Goal: Task Accomplishment & Management: Use online tool/utility

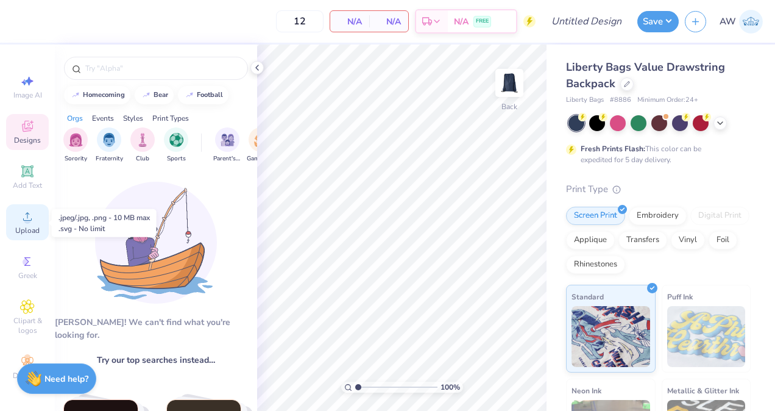
click at [13, 217] on div "Upload" at bounding box center [27, 222] width 43 height 36
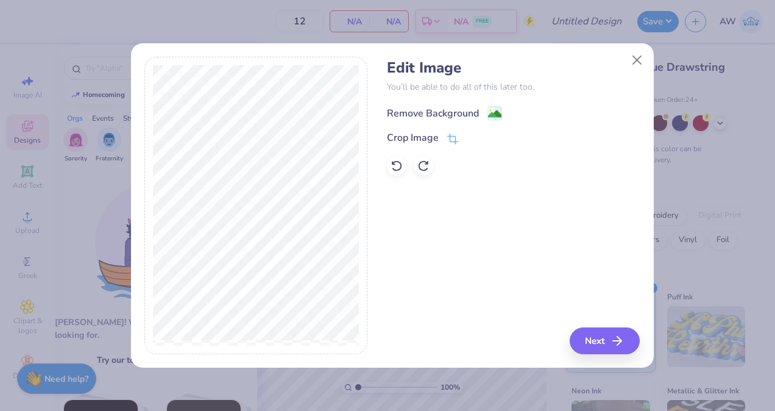
click at [423, 111] on div "Remove Background" at bounding box center [433, 113] width 92 height 15
click at [596, 350] on button "Next" at bounding box center [607, 340] width 70 height 27
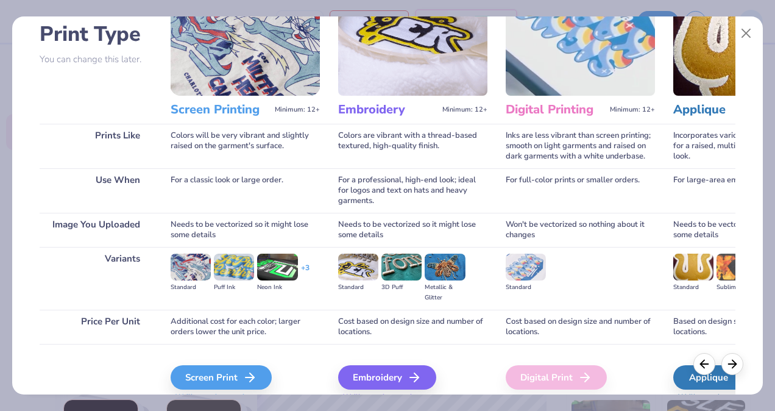
scroll to position [90, 0]
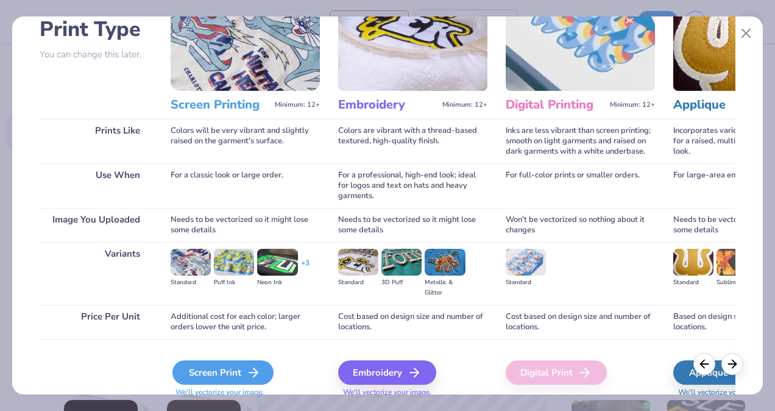
click at [216, 371] on div "Screen Print" at bounding box center [222, 372] width 101 height 24
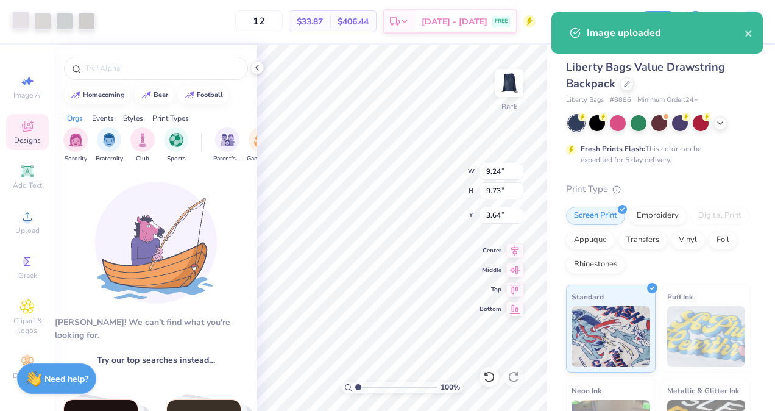
click at [15, 17] on div at bounding box center [20, 20] width 17 height 17
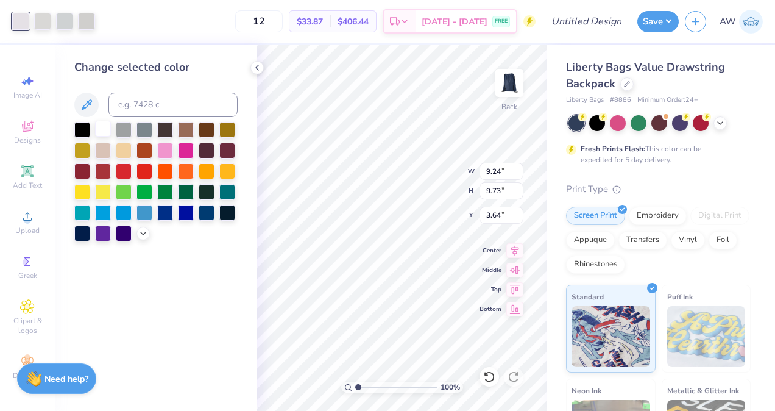
click at [102, 127] on div at bounding box center [103, 129] width 16 height 16
click at [40, 28] on div at bounding box center [42, 20] width 17 height 17
click at [97, 129] on div at bounding box center [103, 129] width 16 height 16
click at [44, 18] on div at bounding box center [42, 20] width 17 height 17
click at [107, 123] on div at bounding box center [103, 129] width 16 height 16
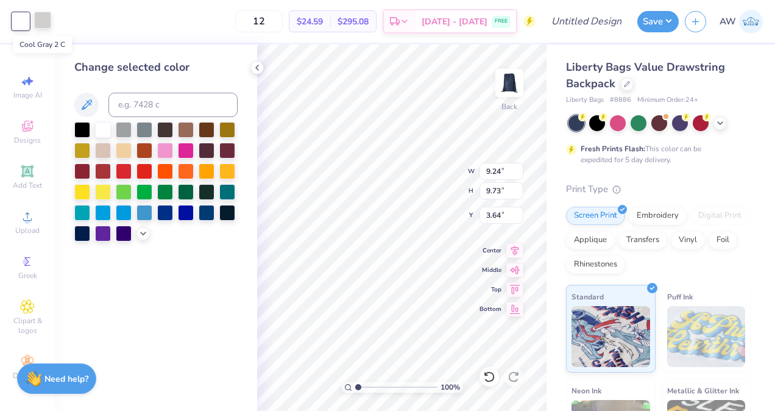
click at [50, 20] on div at bounding box center [42, 20] width 17 height 17
click at [105, 127] on div at bounding box center [103, 129] width 16 height 16
type input "1.30257025322641"
click at [598, 9] on div "Design Title" at bounding box center [587, 21] width 90 height 43
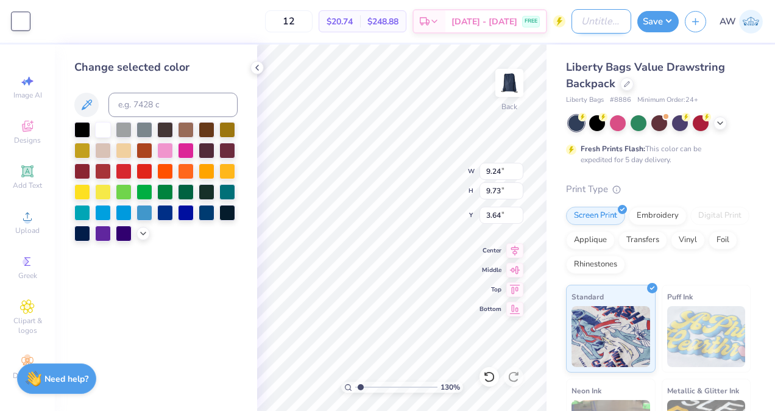
click at [587, 22] on input "Design Title" at bounding box center [602, 21] width 60 height 24
type input "R"
type input "1.30257025322641"
type input "Ro"
type input "1.30257025322641"
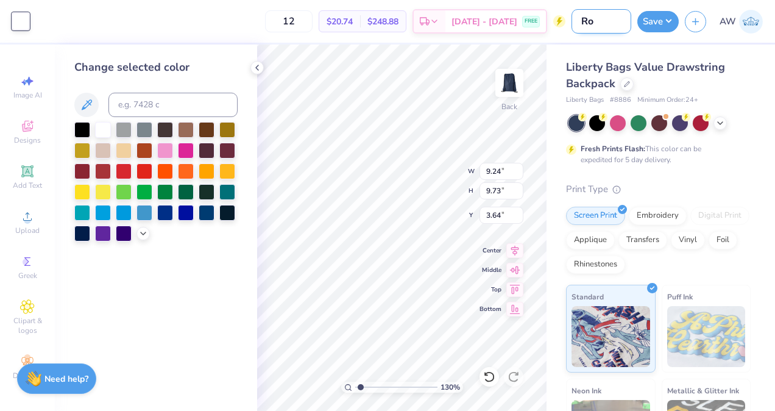
type input "Roc"
type input "1.30257025322641"
type input "Rock"
type input "1.30257025322641"
type input "Rockh"
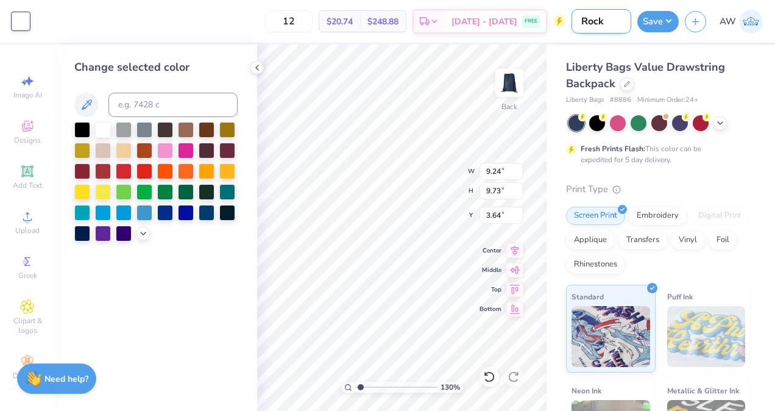
type input "1.30257025322641"
type input "Rockhu"
type input "1.30257025322641"
type input "Rockhur"
type input "1.30257025322641"
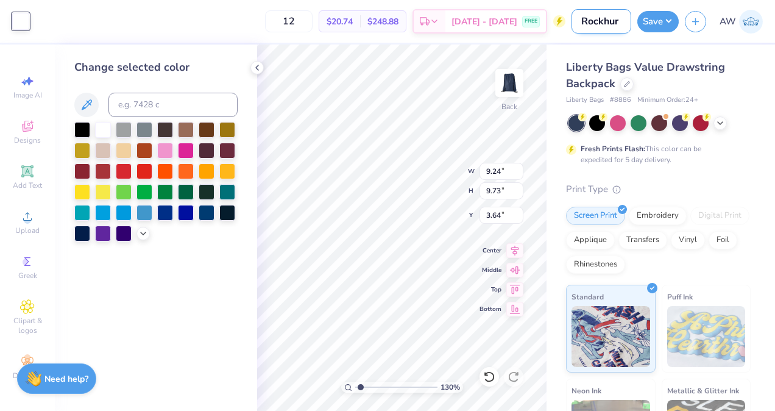
type input "Rockhurt"
type input "1.30257025322641"
type input "Rockhurts"
type input "1.30257025322641"
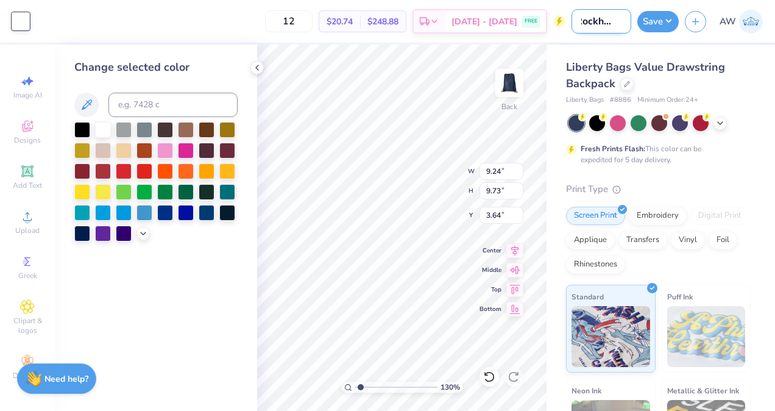
type input "Rockhurt"
type input "1.30257025322641"
type input "Rockhur"
type input "1.30257025322641"
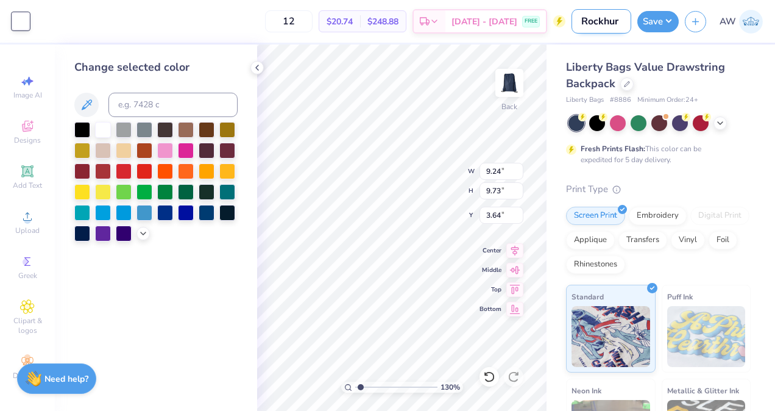
type input "Rockhurs"
type input "1.30257025322641"
type input "Rockhurst"
type input "1.30257025322641"
type input "Rockhurst"
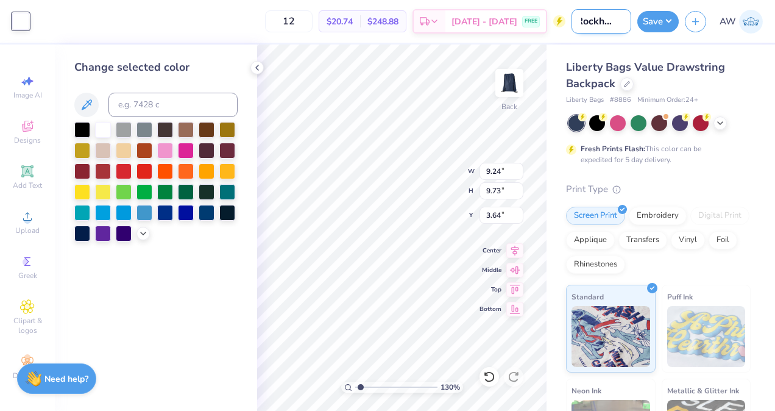
type input "1.30257025322641"
type input "Rockhurst H"
type input "1.30257025322641"
type input "Rockhurst Hi"
type input "1.30257025322641"
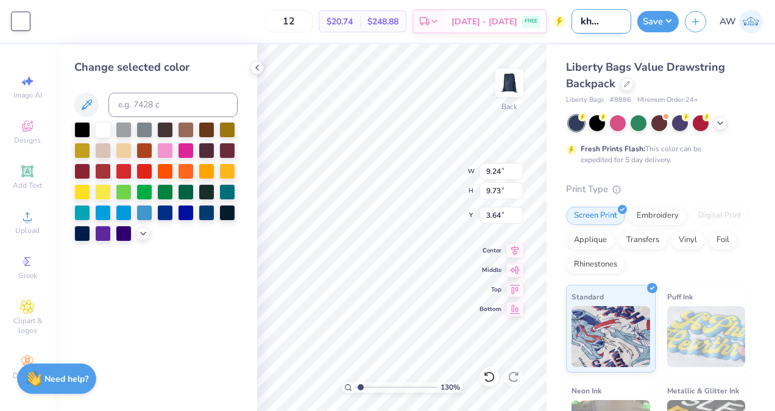
type input "Rockhurst Hig"
type input "1.30257025322641"
type input "Rockhurst High"
type input "1.30257025322641"
type input "Rockhurst High"
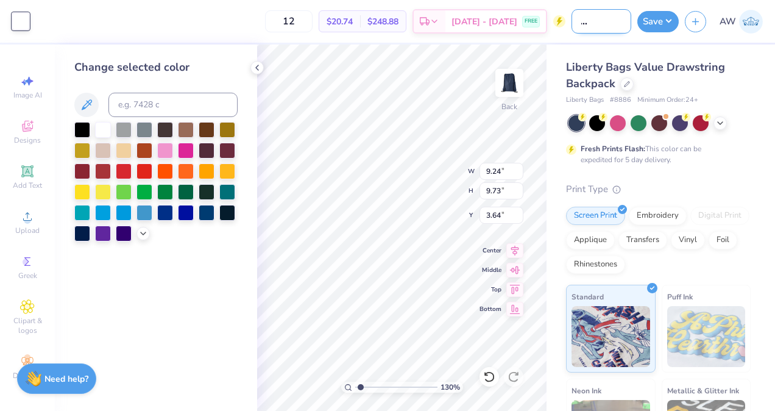
type input "1.30257025322641"
type input "Rockhurst High R"
type input "1.30257025322641"
type input "Rockhurst High Re"
type input "1.30257025322641"
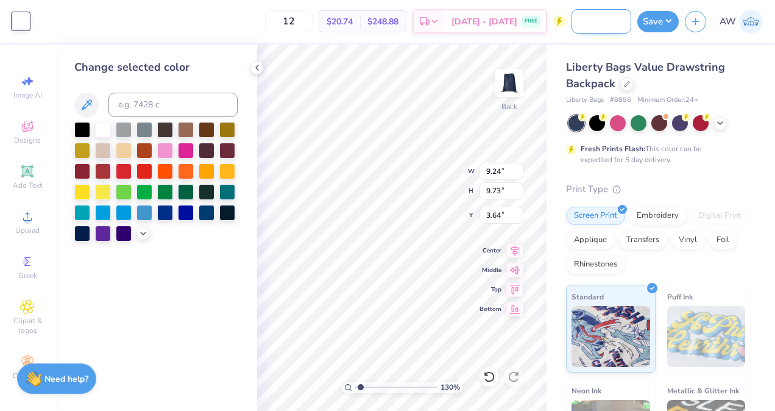
scroll to position [0, 44]
type input "Rockhurst High Ret"
type input "1.30257025322641"
type input "Rockhurst High Retr"
type input "1.30257025322641"
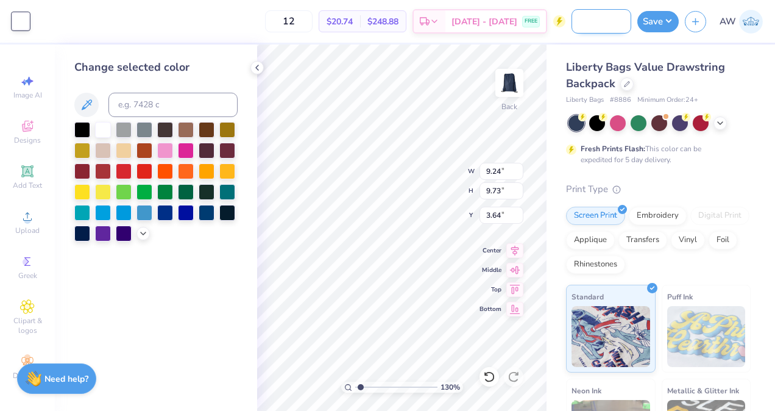
type input "Rockhurst High Retre"
type input "1.30257025322641"
type input "Rockhurst High Retrea"
type input "1.30257025322641"
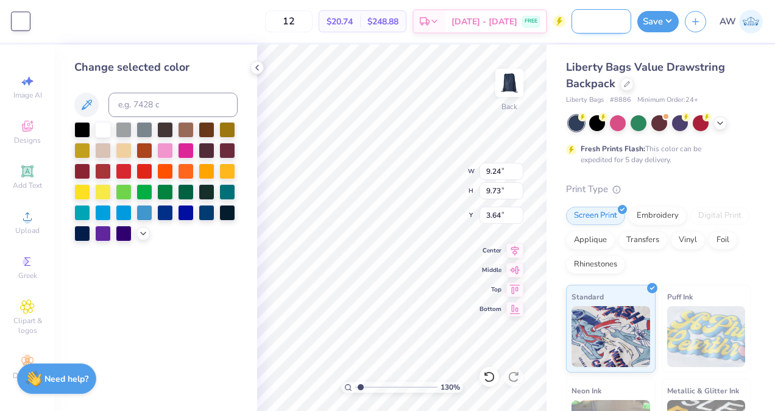
type input "Rockhurst High Retreat"
type input "1.30257025322641"
type input "Rockhurst High Retreat"
type input "1.30257025322641"
type input "Rockhurst High Retreat B"
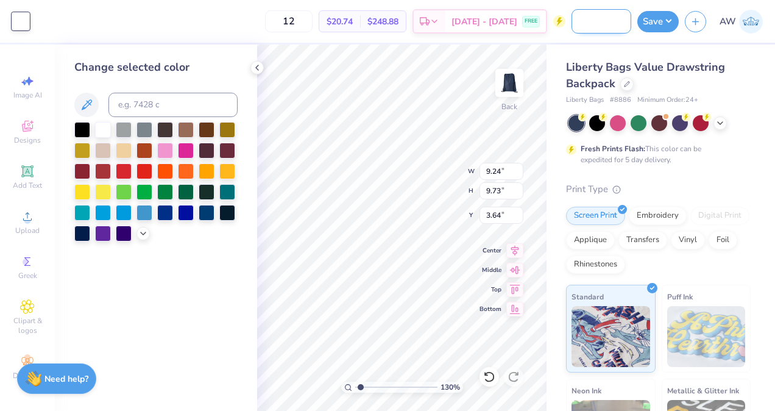
type input "1.30257025322641"
type input "Rockhurst High Retreat Ba"
type input "1.30257025322641"
type input "Rockhurst High Retreat Bag"
type input "1.30257025322641"
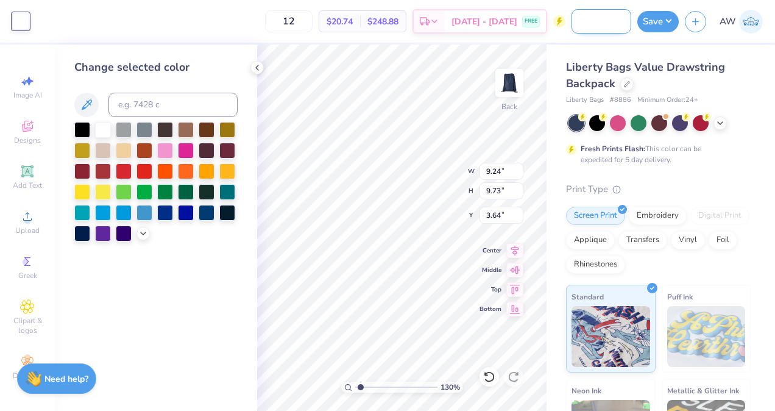
type input "Rockhurst High Retreat Bag"
type input "1.30257025322641"
type input "Rockhurst High Retreat Bag 2"
type input "1.30257025322641"
type input "Rockhurst High Retreat Bag 20"
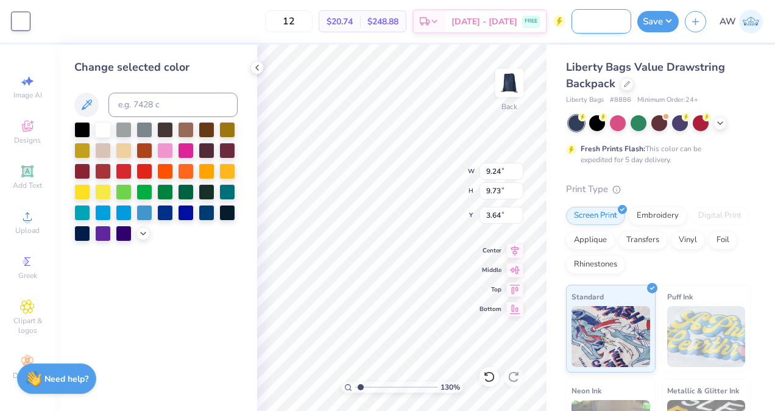
type input "1.30257025322641"
type input "Rockhurst High Retreat Bag 202"
type input "1.30257025322641"
type input "Rockhurst High Retreat Bag 2025"
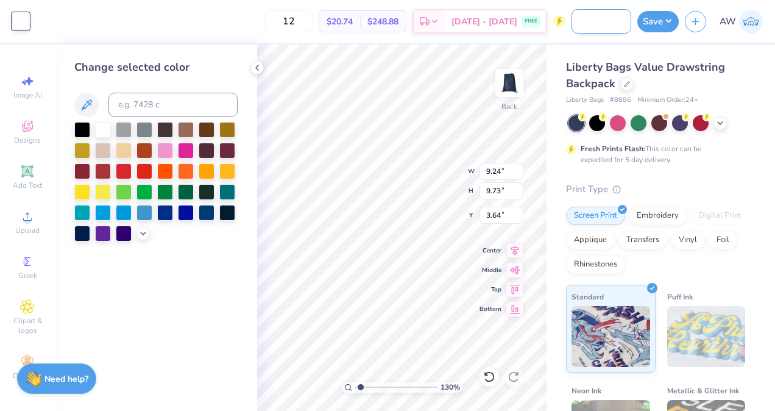
type input "1.30257025322641"
type input "Rockhurst High Retreat Bag 2025"
click at [663, 18] on button "Save" at bounding box center [657, 19] width 41 height 21
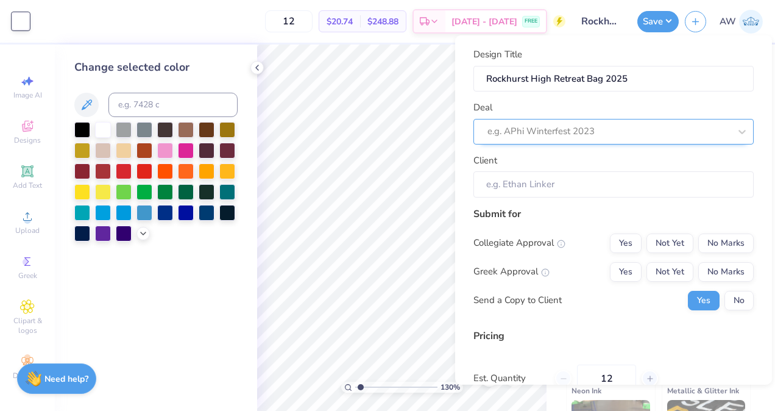
click at [637, 130] on div at bounding box center [608, 131] width 243 height 16
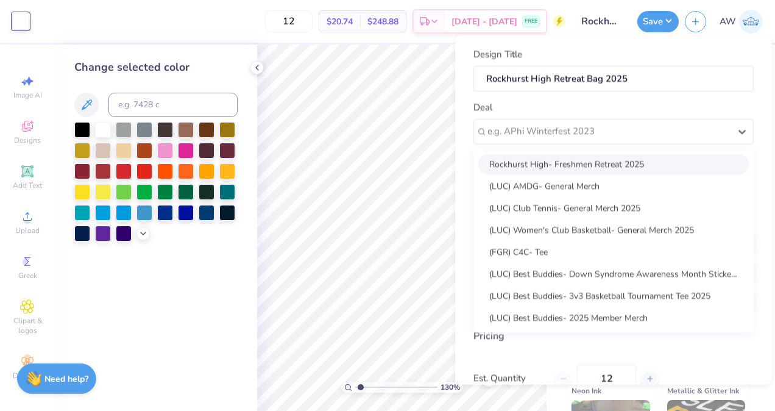
click at [623, 163] on div "Rockhurst High- Freshmen Retreat 2025" at bounding box center [613, 164] width 271 height 20
type input "1.30257025322641"
type input "[PERSON_NAME]"
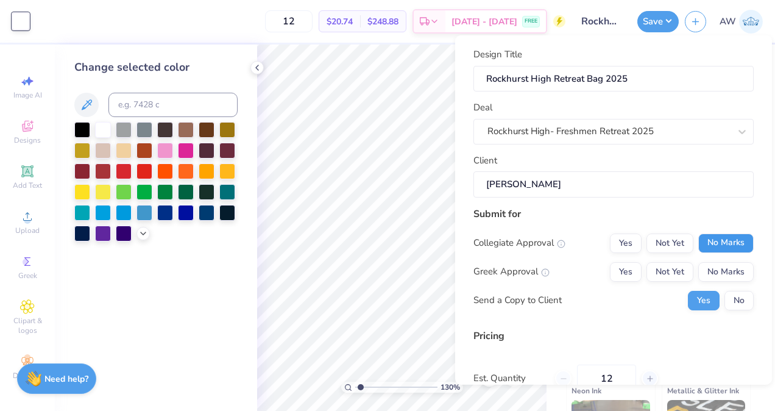
click at [714, 243] on button "No Marks" at bounding box center [725, 242] width 55 height 19
click at [712, 269] on button "No Marks" at bounding box center [725, 270] width 55 height 19
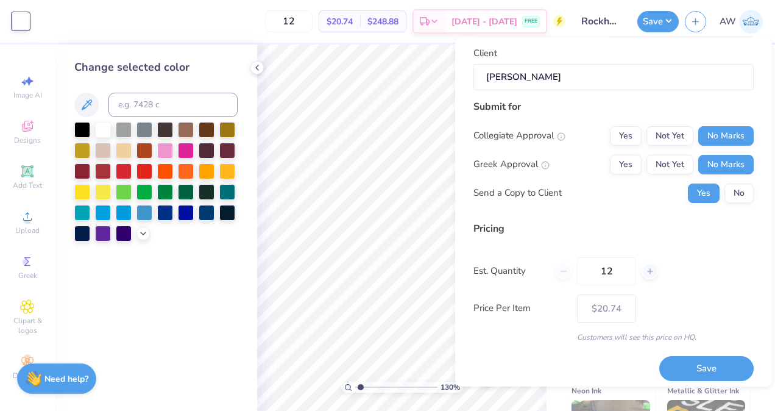
scroll to position [115, 0]
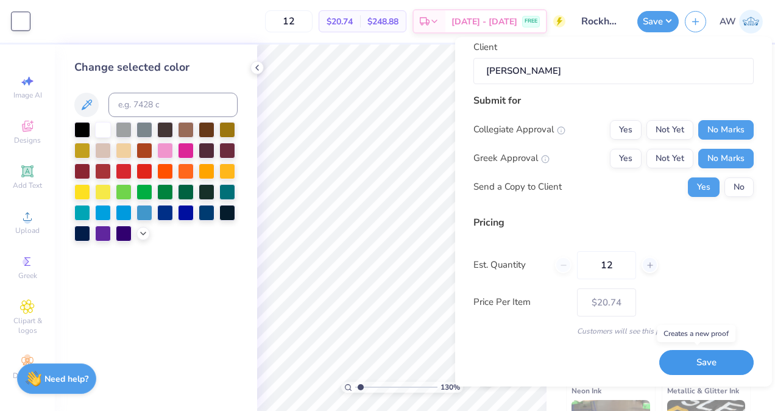
click at [693, 357] on button "Save" at bounding box center [706, 362] width 94 height 25
type input "$20.74"
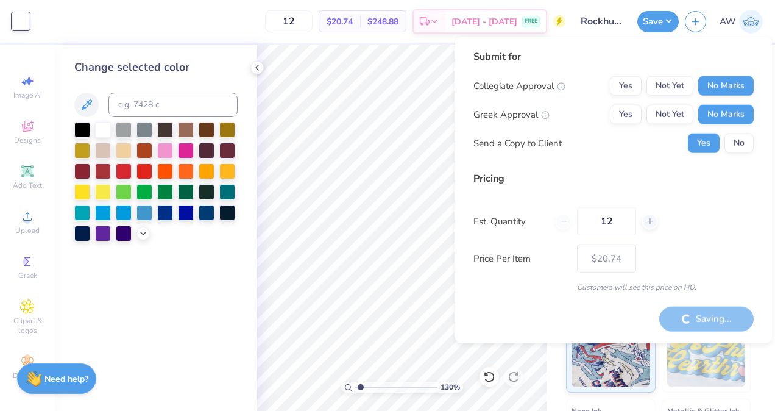
type input "1.30257025322641"
type input "– –"
type input "1.30257025322641"
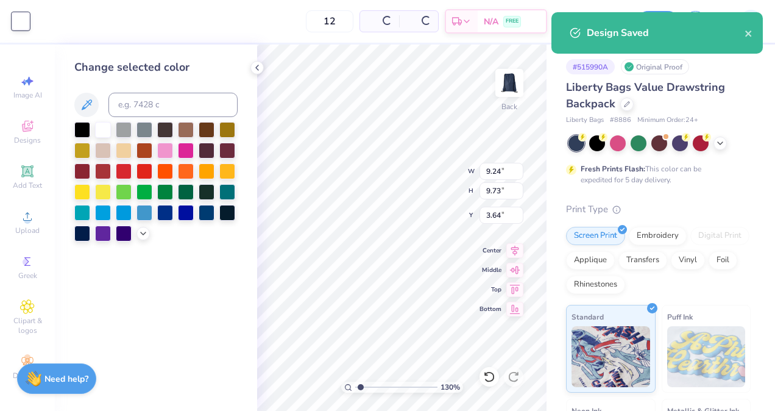
type input "$20.74"
